Goal: Information Seeking & Learning: Find specific fact

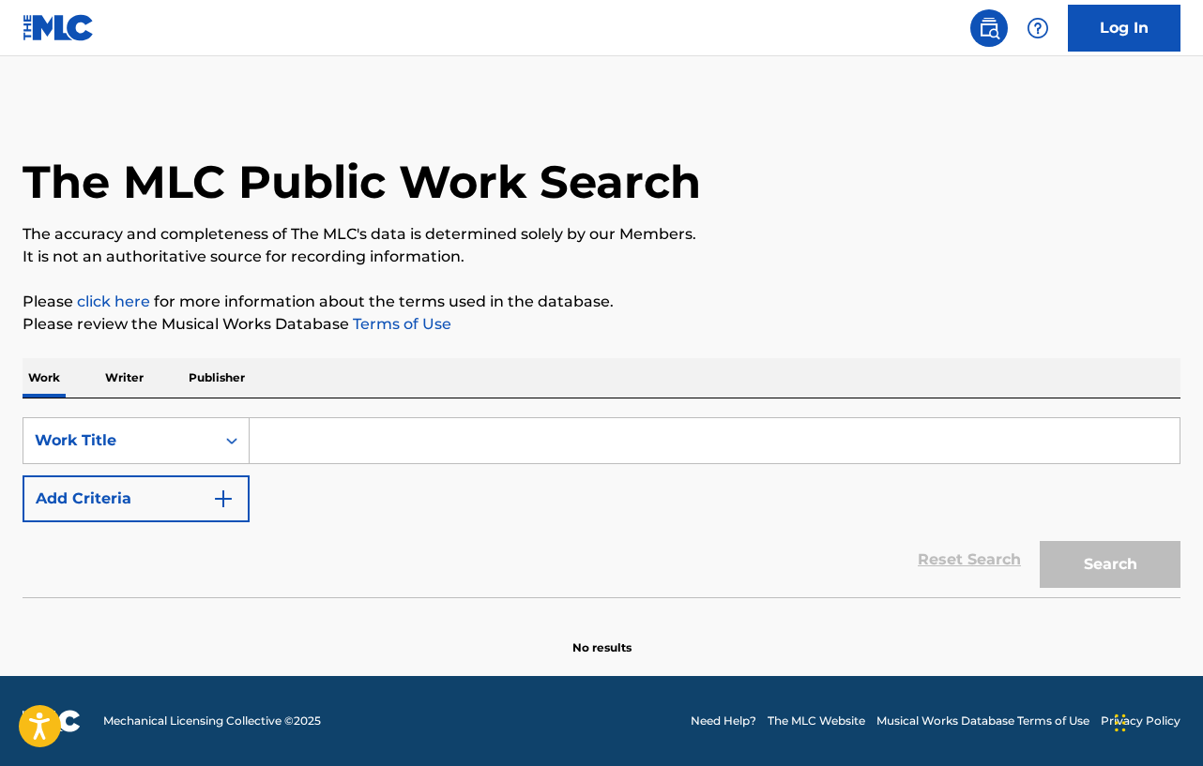
click at [505, 438] on input "Search Form" at bounding box center [715, 440] width 930 height 45
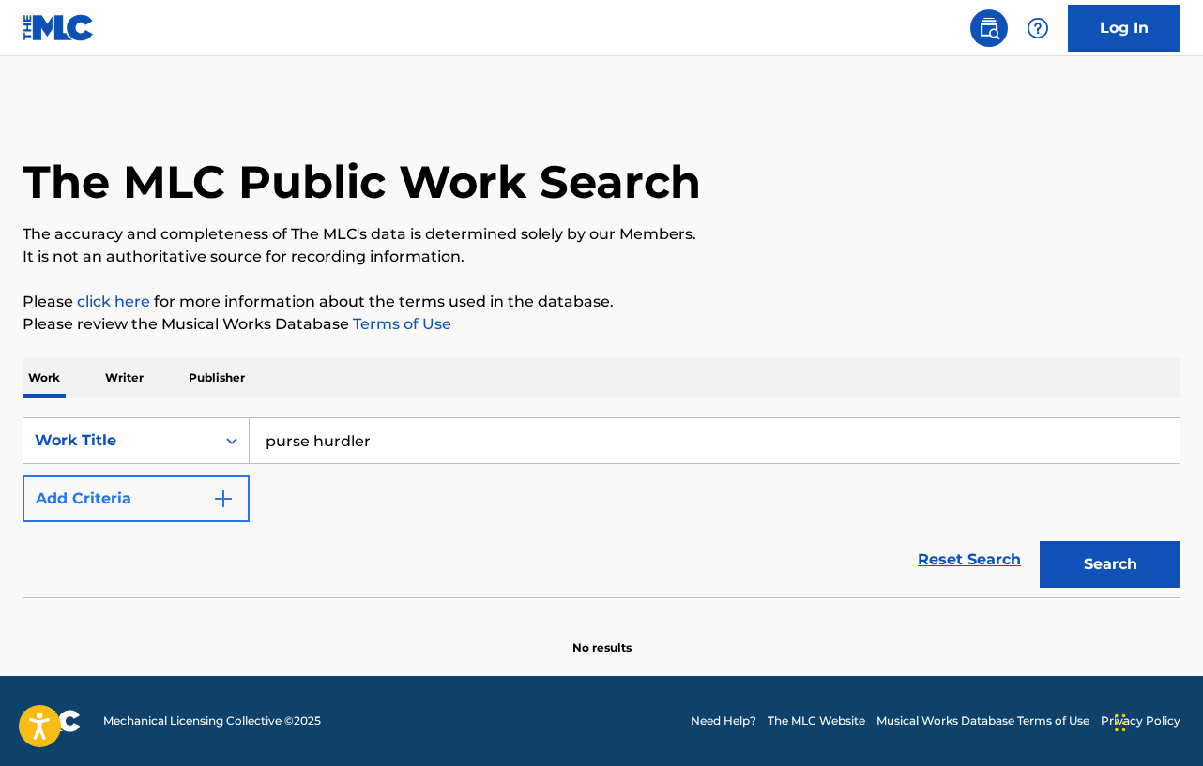
type input "purse hurdler"
drag, startPoint x: 106, startPoint y: 502, endPoint x: 116, endPoint y: 500, distance: 10.5
click at [111, 502] on button "Add Criteria" at bounding box center [136, 499] width 227 height 47
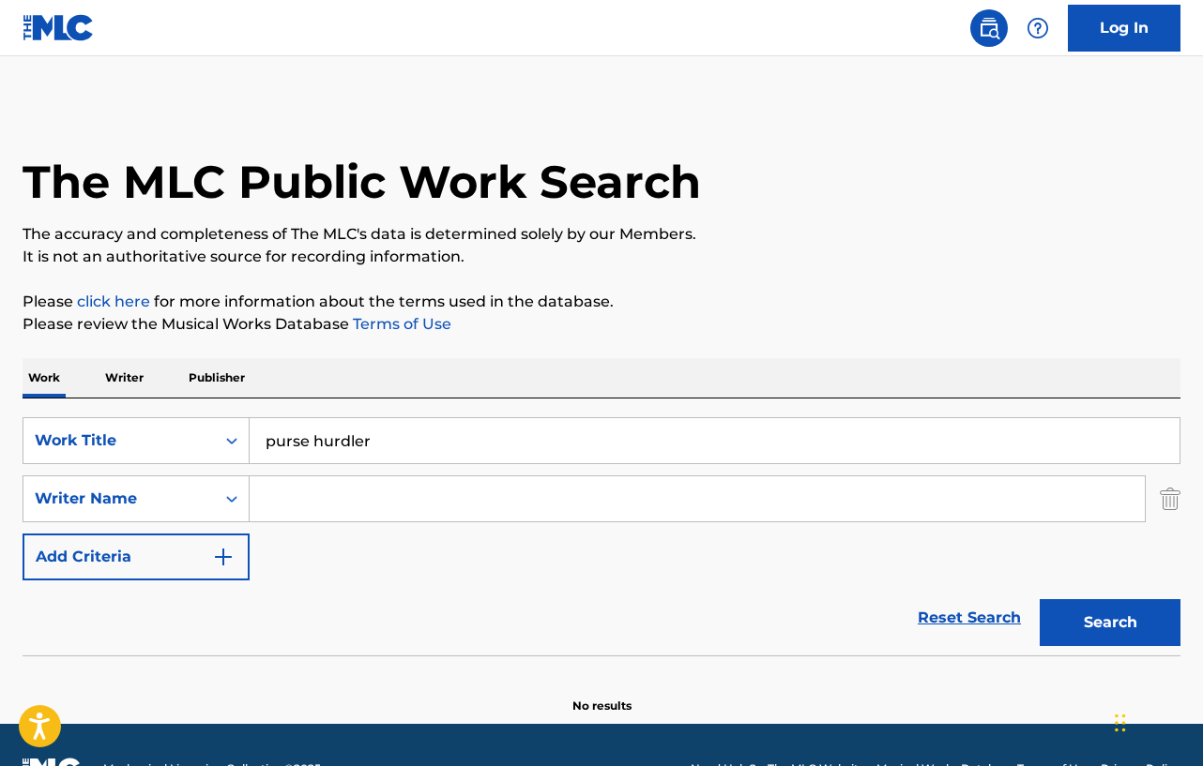
click at [305, 528] on div "SearchWithCriteriac86c8adf-82db-4f67-9eb9-22f6f2ff56c9 Work Title purse hurdler…" at bounding box center [602, 498] width 1158 height 163
click at [295, 510] on input "Search Form" at bounding box center [697, 499] width 895 height 45
type input "deacon"
click at [1039, 599] on button "Search" at bounding box center [1109, 622] width 141 height 47
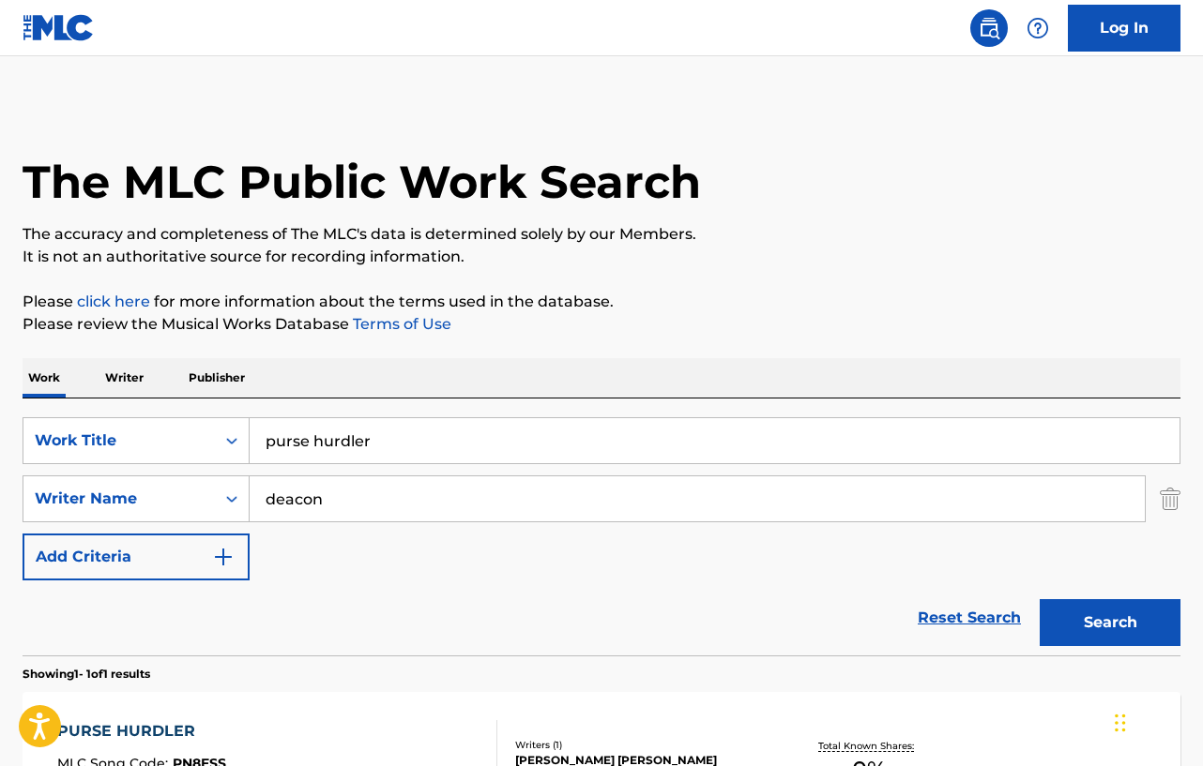
scroll to position [254, 0]
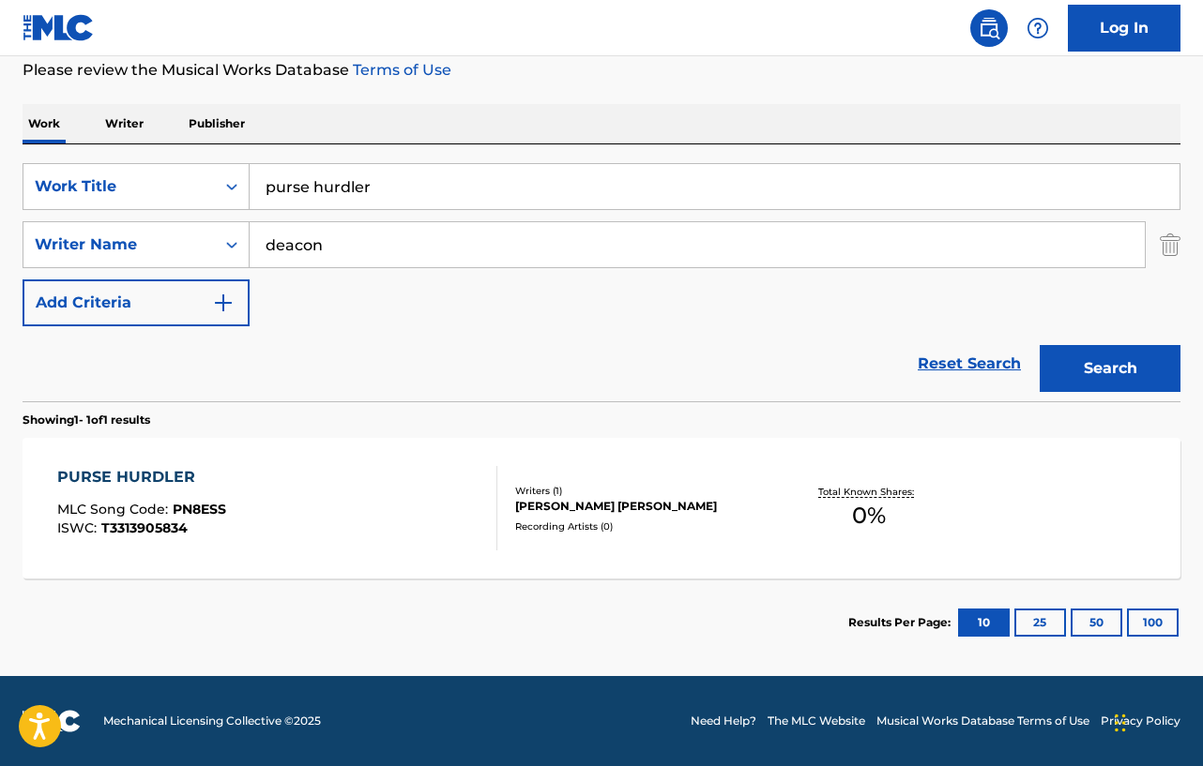
click at [379, 477] on div "PURSE HURDLER MLC Song Code : PN8ESS ISWC : T3313905834" at bounding box center [277, 508] width 440 height 84
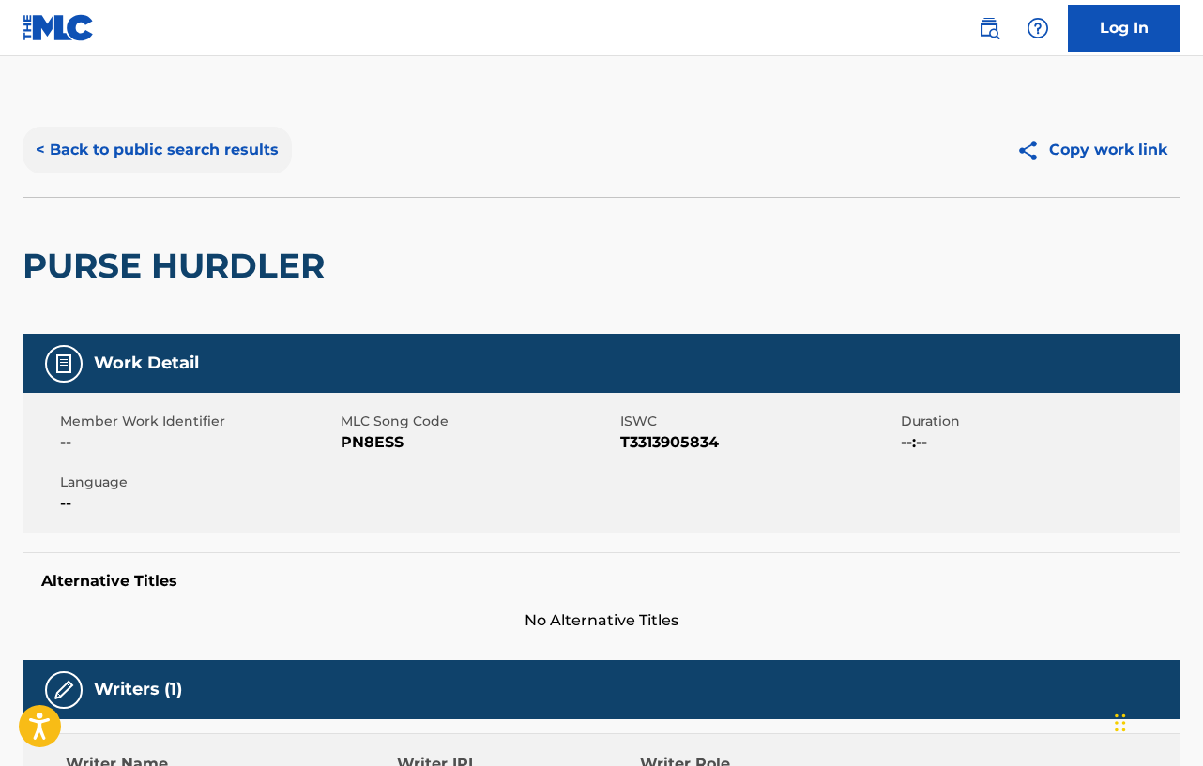
click at [230, 147] on button "< Back to public search results" at bounding box center [157, 150] width 269 height 47
